Goal: Check status

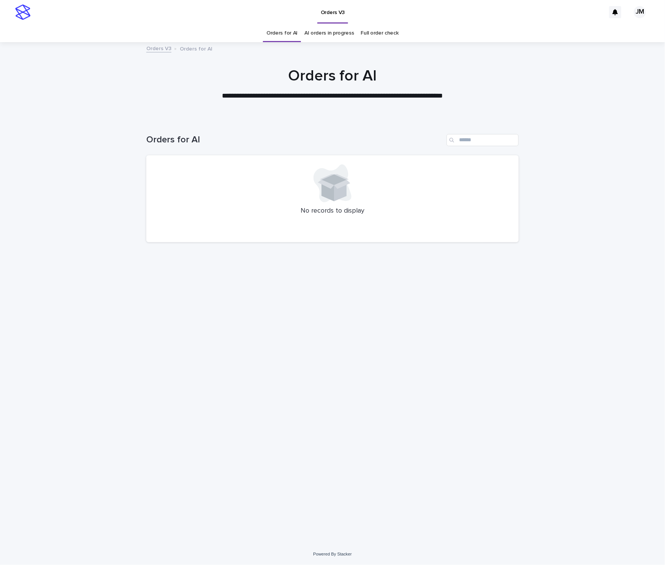
click at [324, 25] on link "AI orders in progress" at bounding box center [329, 33] width 50 height 18
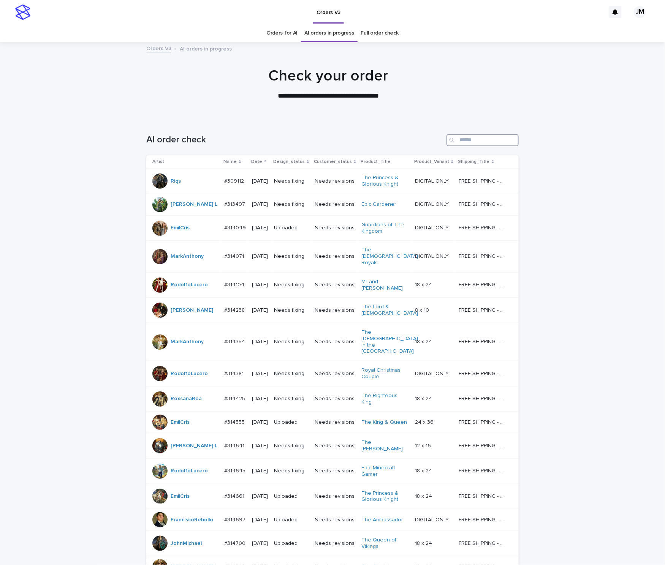
click at [503, 138] on input "Search" at bounding box center [482, 140] width 72 height 12
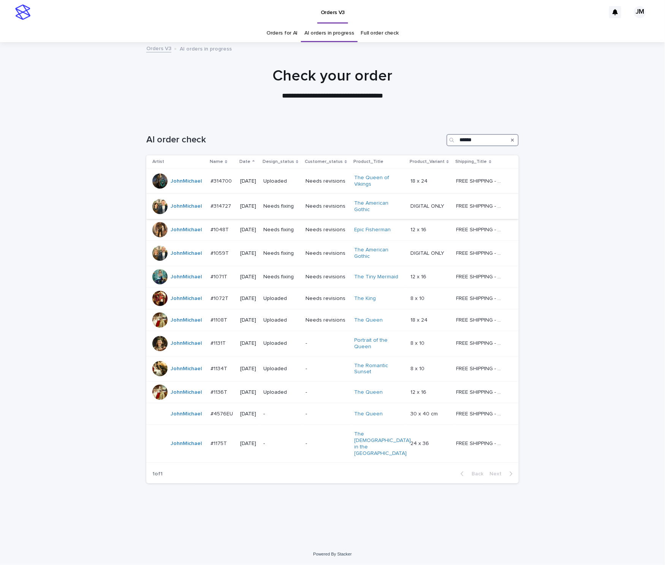
type input "******"
click at [274, 213] on div "Needs fixing" at bounding box center [281, 206] width 36 height 13
click at [292, 239] on td "Needs fixing" at bounding box center [281, 230] width 42 height 22
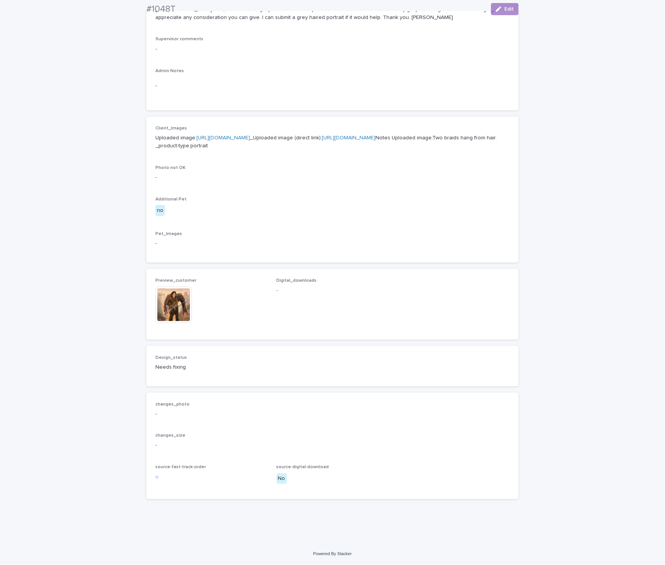
scroll to position [276, 0]
click at [175, 323] on img at bounding box center [173, 305] width 36 height 36
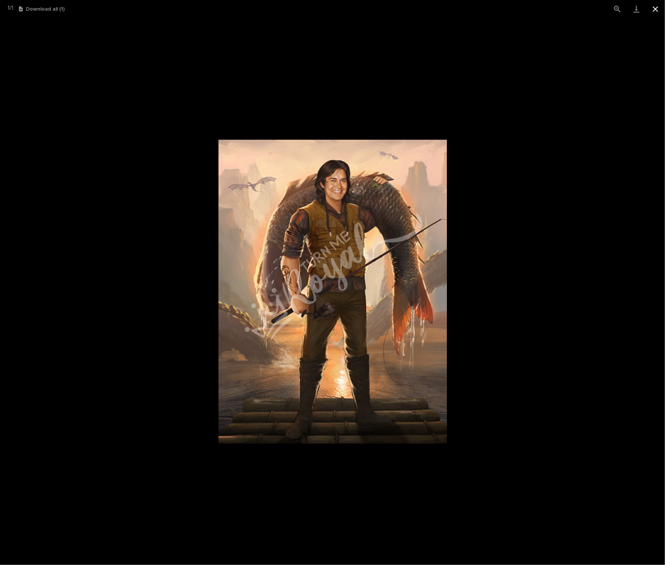
drag, startPoint x: 653, startPoint y: 5, endPoint x: 648, endPoint y: 11, distance: 8.3
click at [653, 5] on button "Close gallery" at bounding box center [655, 9] width 19 height 18
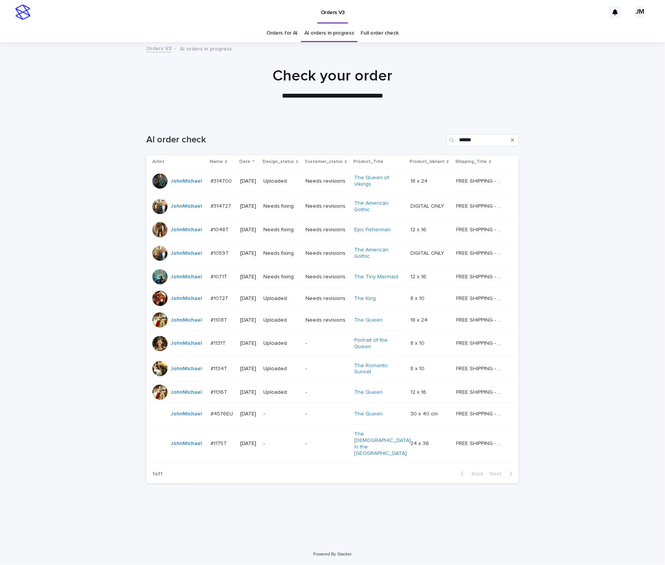
click at [288, 417] on p "-" at bounding box center [281, 414] width 36 height 6
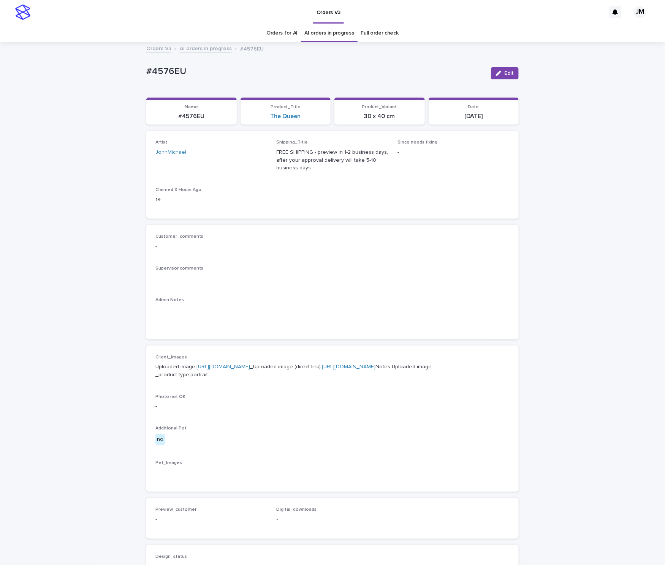
click at [322, 370] on link "[URL][DOMAIN_NAME]" at bounding box center [349, 366] width 54 height 5
